Goal: Answer question/provide support: Share knowledge or assist other users

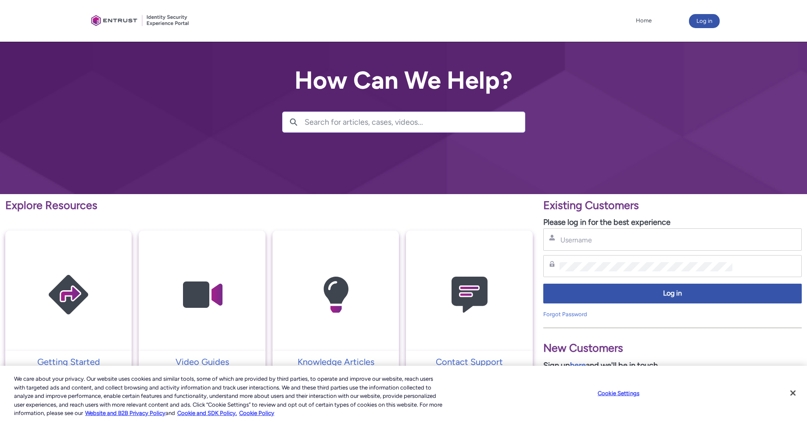
click at [636, 233] on div "Username" at bounding box center [672, 239] width 259 height 22
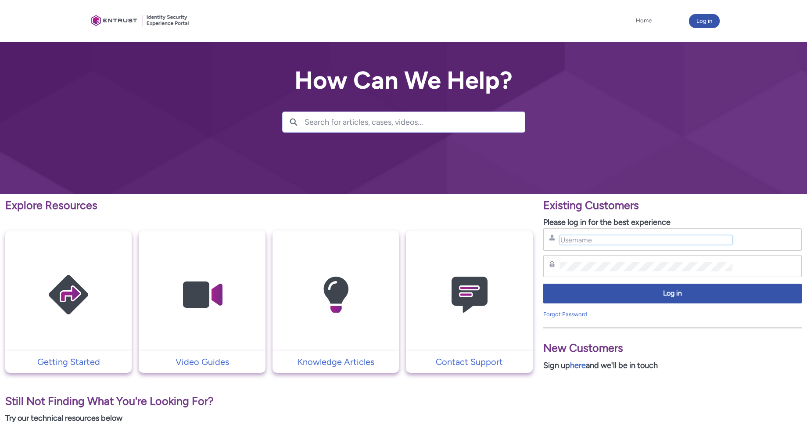
click at [615, 244] on input "Username" at bounding box center [646, 239] width 173 height 9
type input "gleb.borisov@mynd.co"
click at [604, 271] on div "Password" at bounding box center [672, 266] width 247 height 11
click at [631, 273] on div "Password" at bounding box center [672, 266] width 259 height 22
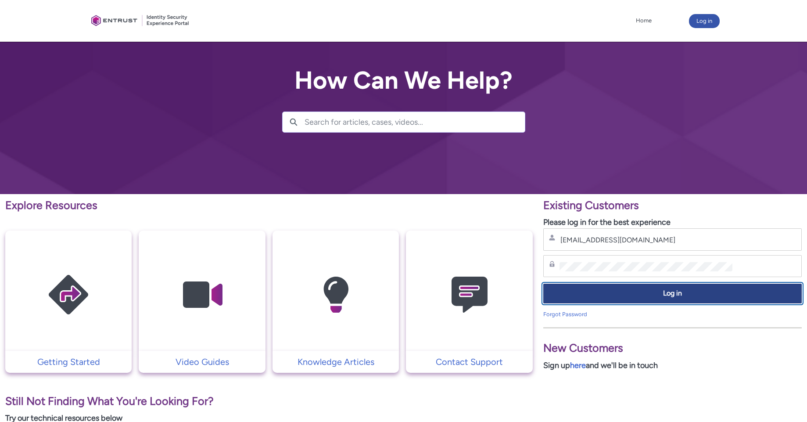
click at [618, 293] on span "Log in" at bounding box center [672, 293] width 247 height 10
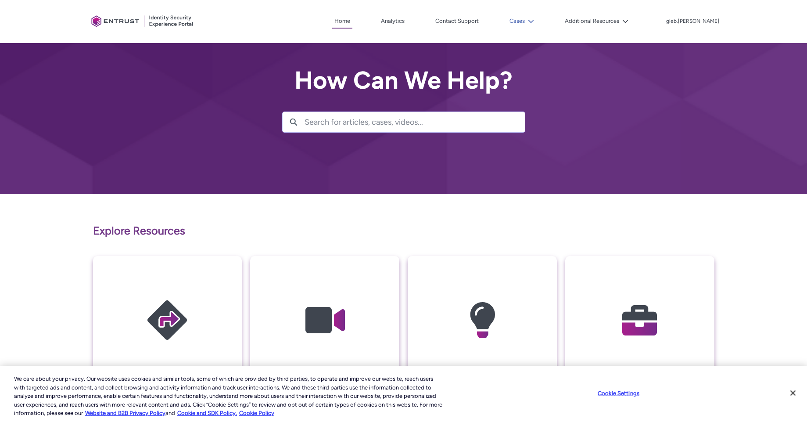
click at [534, 21] on lightning-icon at bounding box center [529, 21] width 9 height 7
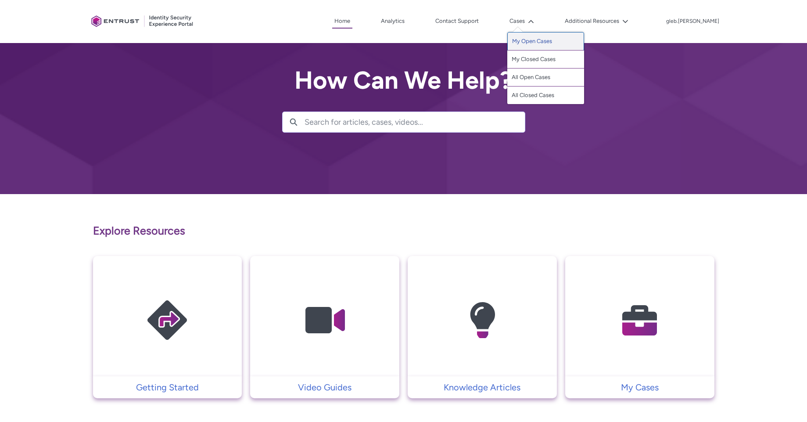
click at [554, 40] on link "My Open Cases" at bounding box center [545, 41] width 77 height 18
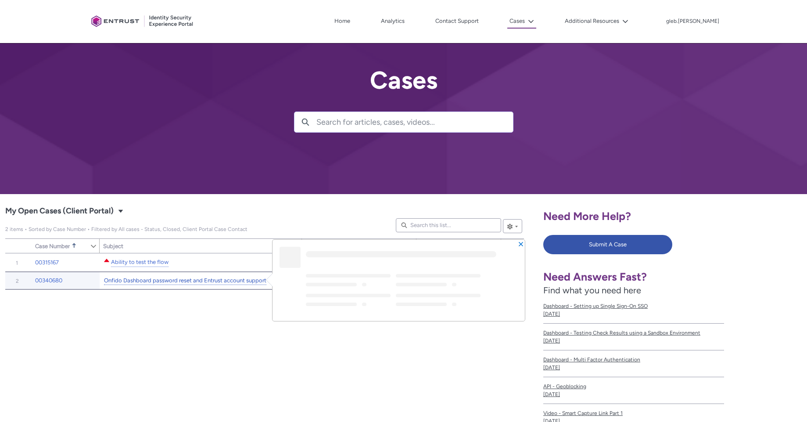
click at [170, 284] on link "Onfido Dashboard password reset and Entrust account support" at bounding box center [185, 280] width 162 height 9
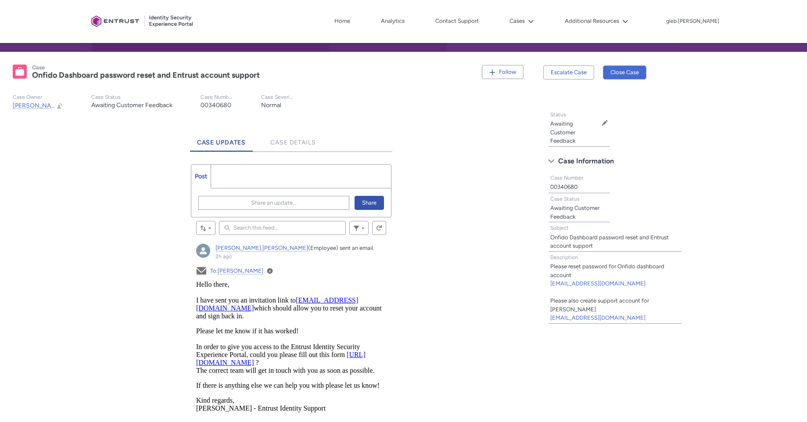
click at [258, 186] on ul "Post More" at bounding box center [291, 176] width 201 height 24
click at [258, 177] on ul "Post More" at bounding box center [291, 176] width 201 height 24
click at [257, 182] on ul "Post More" at bounding box center [291, 176] width 201 height 24
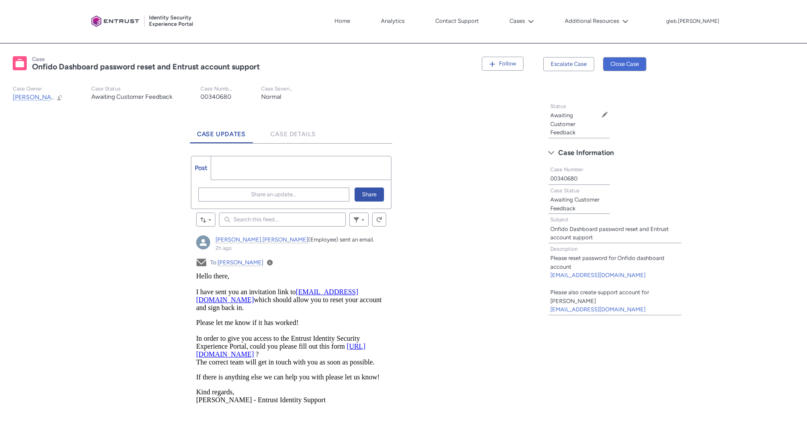
scroll to position [90, 0]
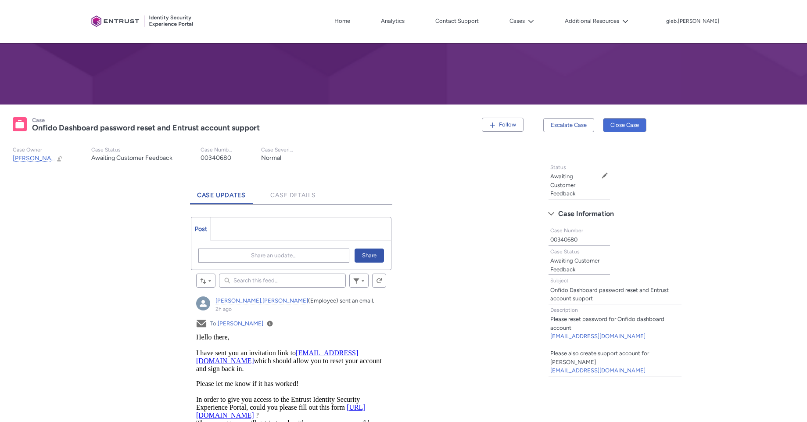
click at [257, 231] on ul "Post More" at bounding box center [291, 229] width 201 height 24
click at [256, 249] on span "Share an update..." at bounding box center [274, 255] width 46 height 13
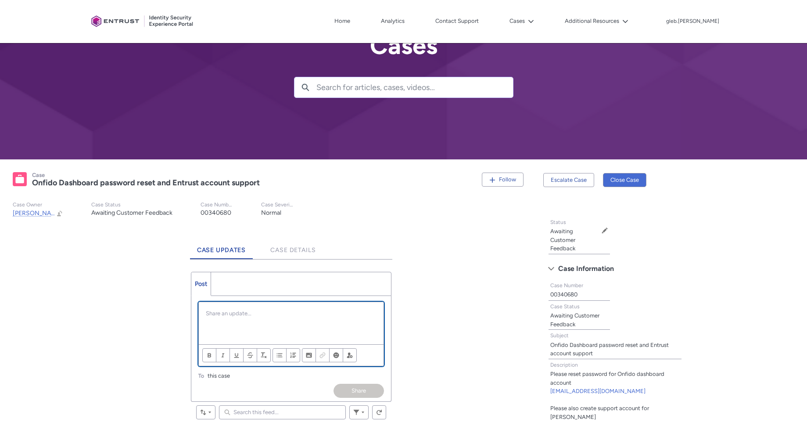
scroll to position [105, 0]
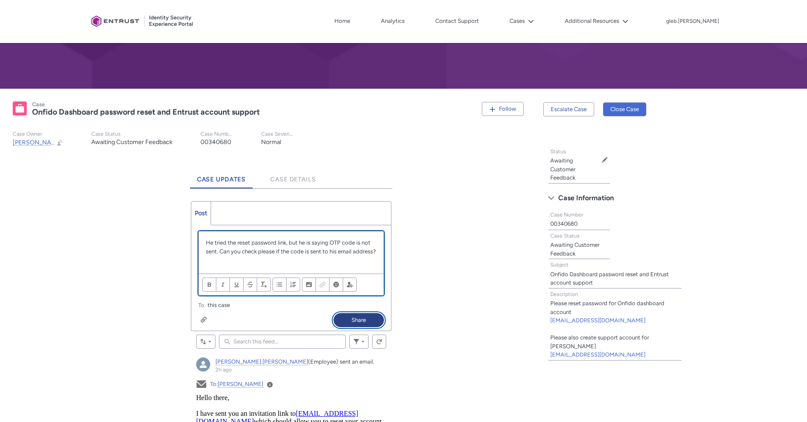
click at [370, 321] on button "Share" at bounding box center [359, 320] width 50 height 14
